Goal: Obtain resource: Download file/media

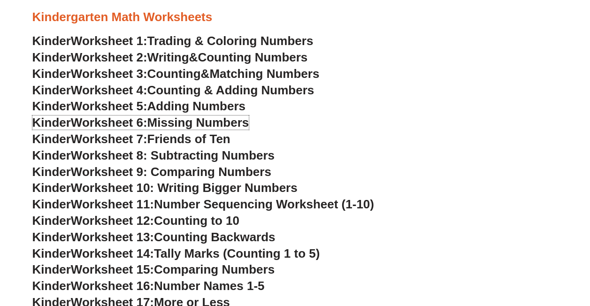
scroll to position [282, 0]
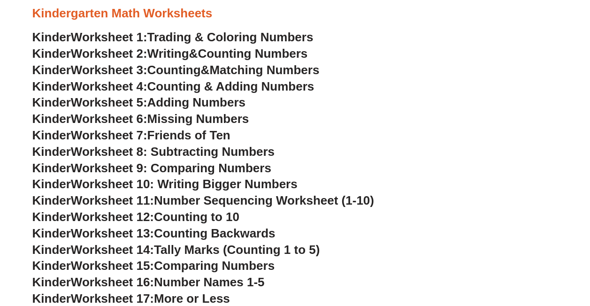
click at [244, 184] on span "Worksheet 10: Writing Bigger Numbers" at bounding box center [184, 184] width 227 height 14
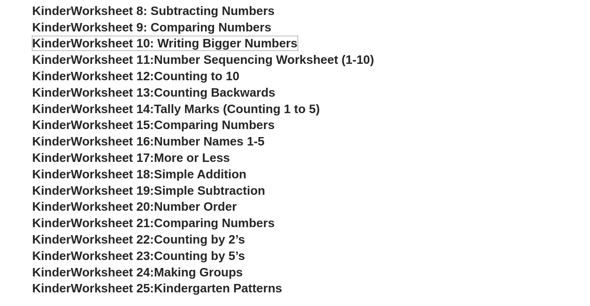
scroll to position [469, 0]
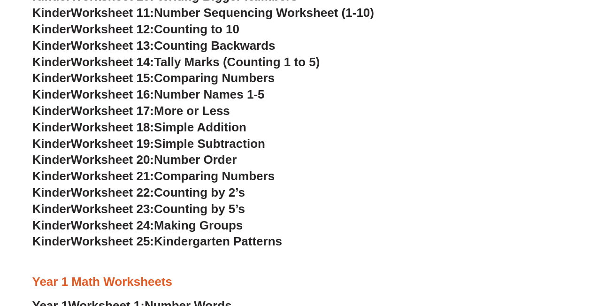
click at [92, 111] on span "Worksheet 17:" at bounding box center [112, 111] width 83 height 14
click at [347, 62] on h3 "Kinder Worksheet 14: Tally Marks (Counting 1 to 5)" at bounding box center [295, 62] width 526 height 16
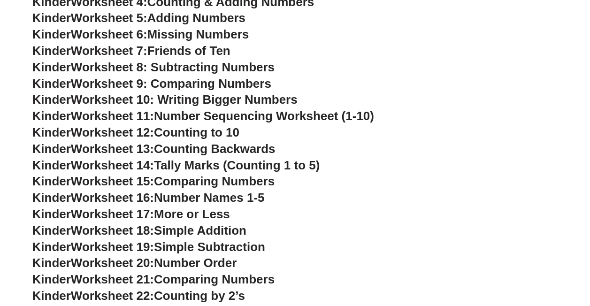
scroll to position [375, 0]
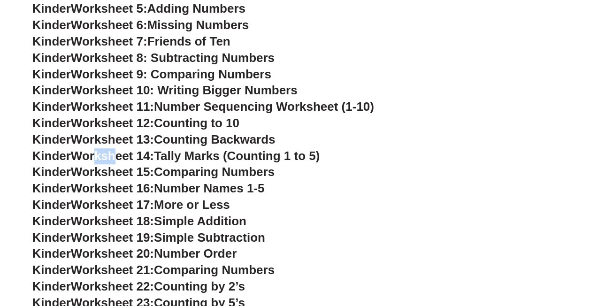
drag, startPoint x: 117, startPoint y: 157, endPoint x: 97, endPoint y: 158, distance: 20.7
click at [97, 158] on span "Worksheet 14:" at bounding box center [112, 156] width 83 height 14
drag, startPoint x: 97, startPoint y: 158, endPoint x: 301, endPoint y: 160, distance: 204.6
click at [301, 161] on span "Tally Marks (Counting 1 to 5)" at bounding box center [237, 156] width 166 height 14
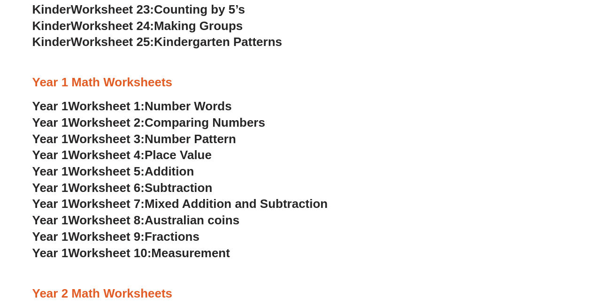
scroll to position [798, 0]
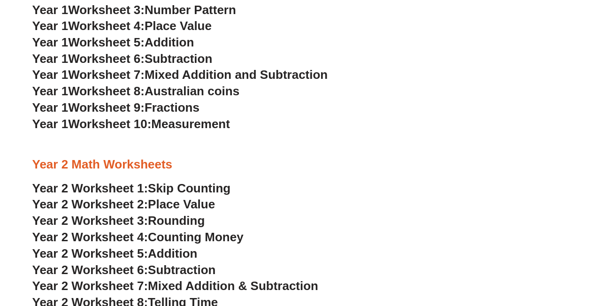
click at [191, 106] on span "Fractions" at bounding box center [172, 107] width 55 height 14
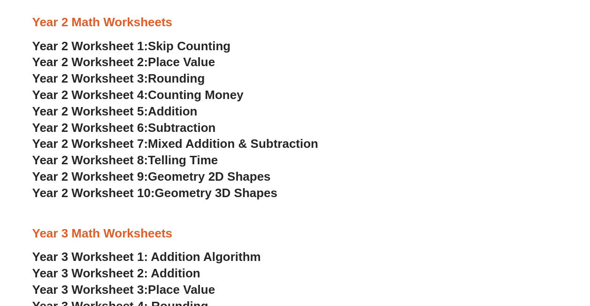
scroll to position [939, 0]
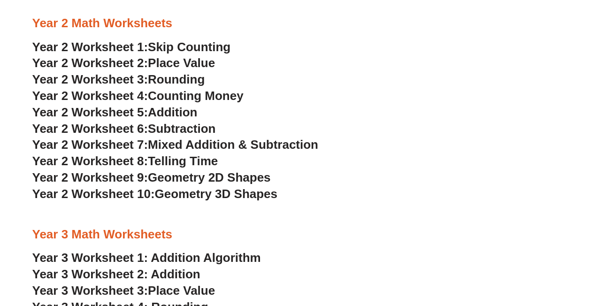
click at [186, 161] on span "Telling Time" at bounding box center [183, 161] width 70 height 14
